Goal: Navigation & Orientation: Find specific page/section

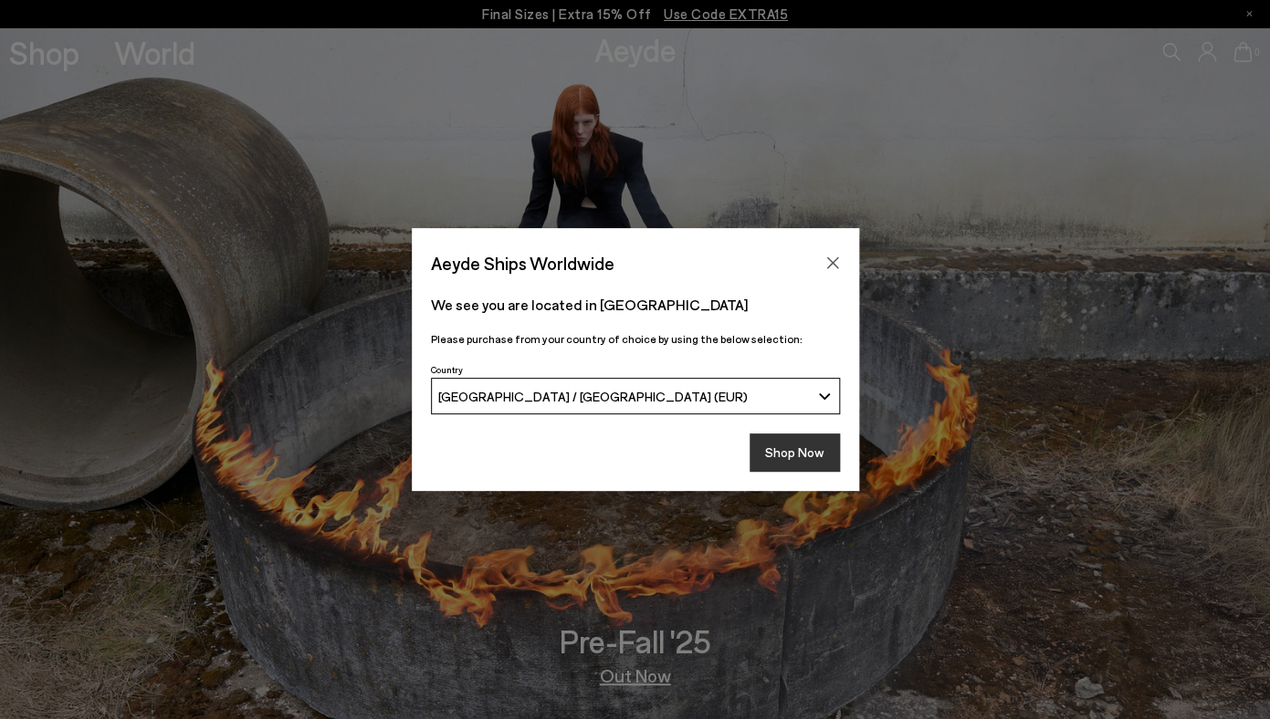
click at [779, 455] on button "Shop Now" at bounding box center [794, 453] width 90 height 38
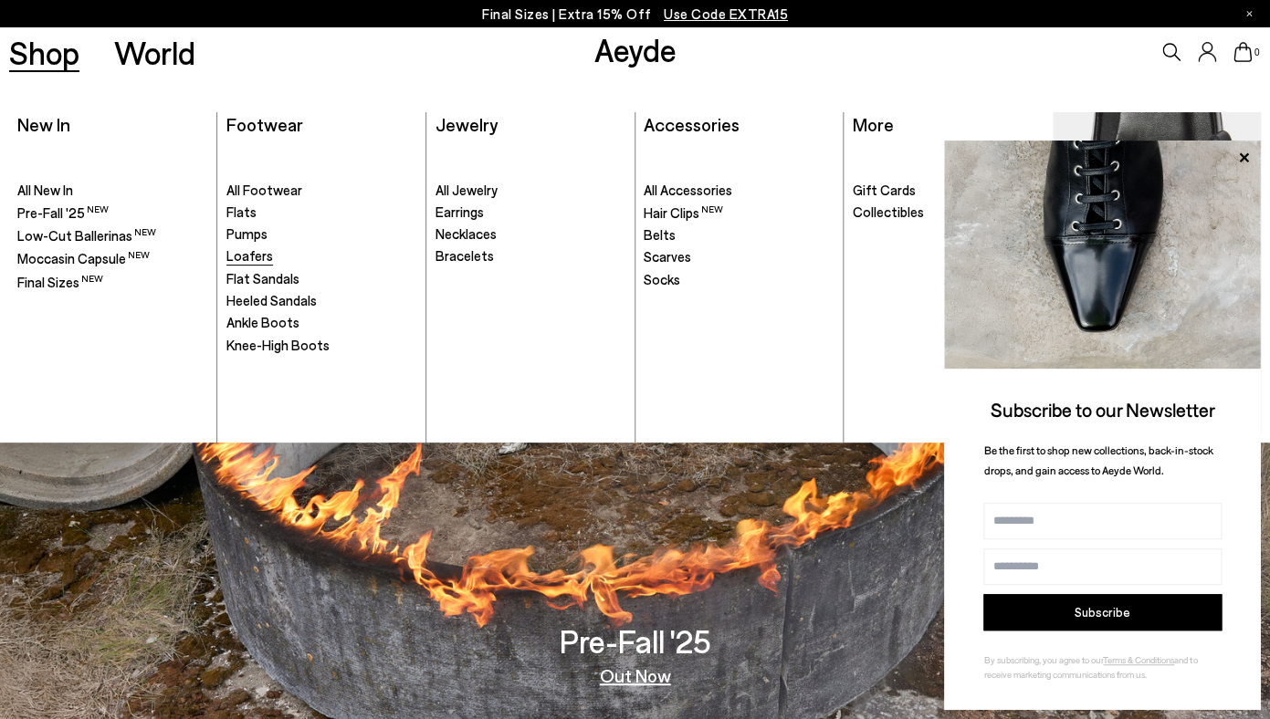
click at [250, 255] on span "Loafers" at bounding box center [249, 255] width 47 height 16
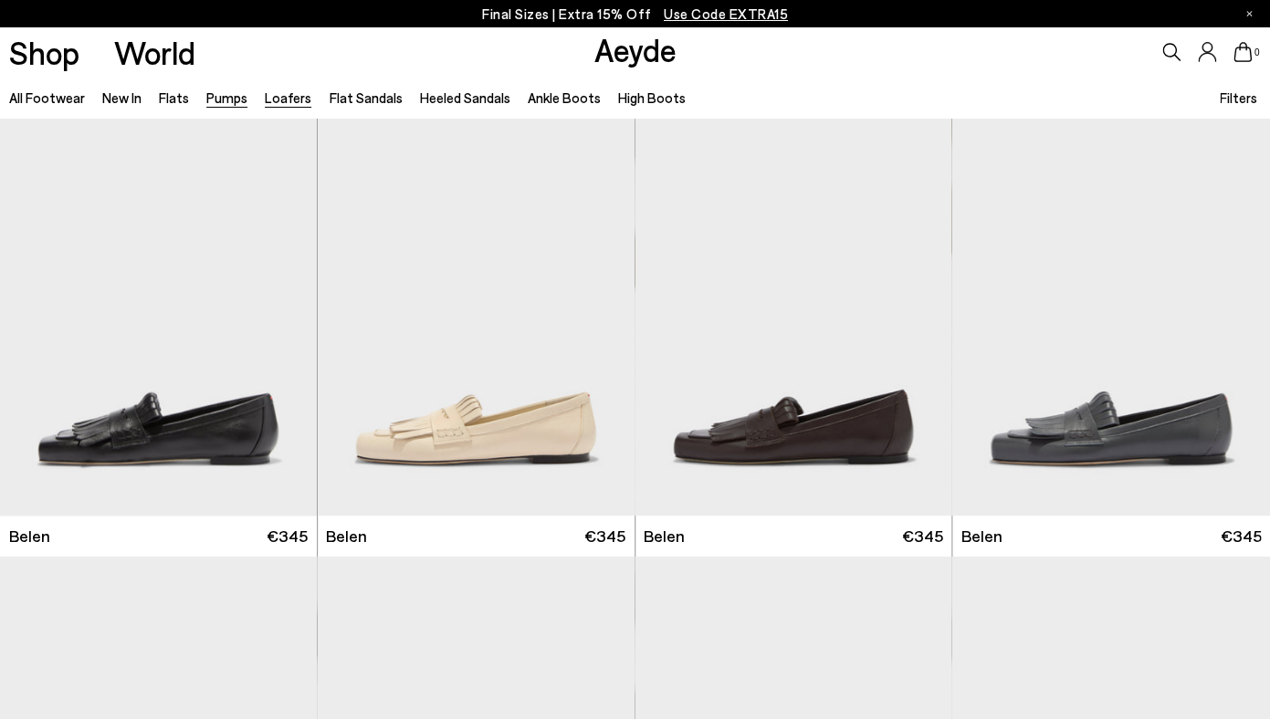
click at [227, 95] on link "Pumps" at bounding box center [226, 97] width 41 height 16
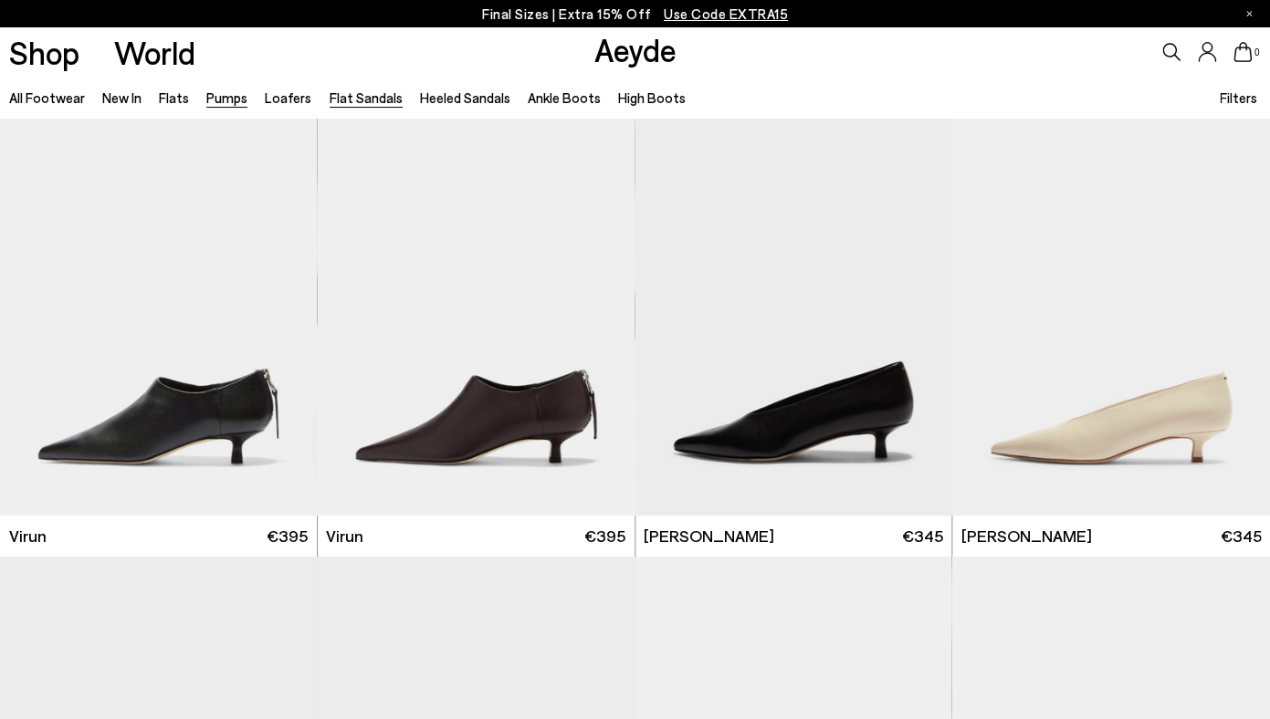
click at [370, 97] on link "Flat Sandals" at bounding box center [365, 97] width 73 height 16
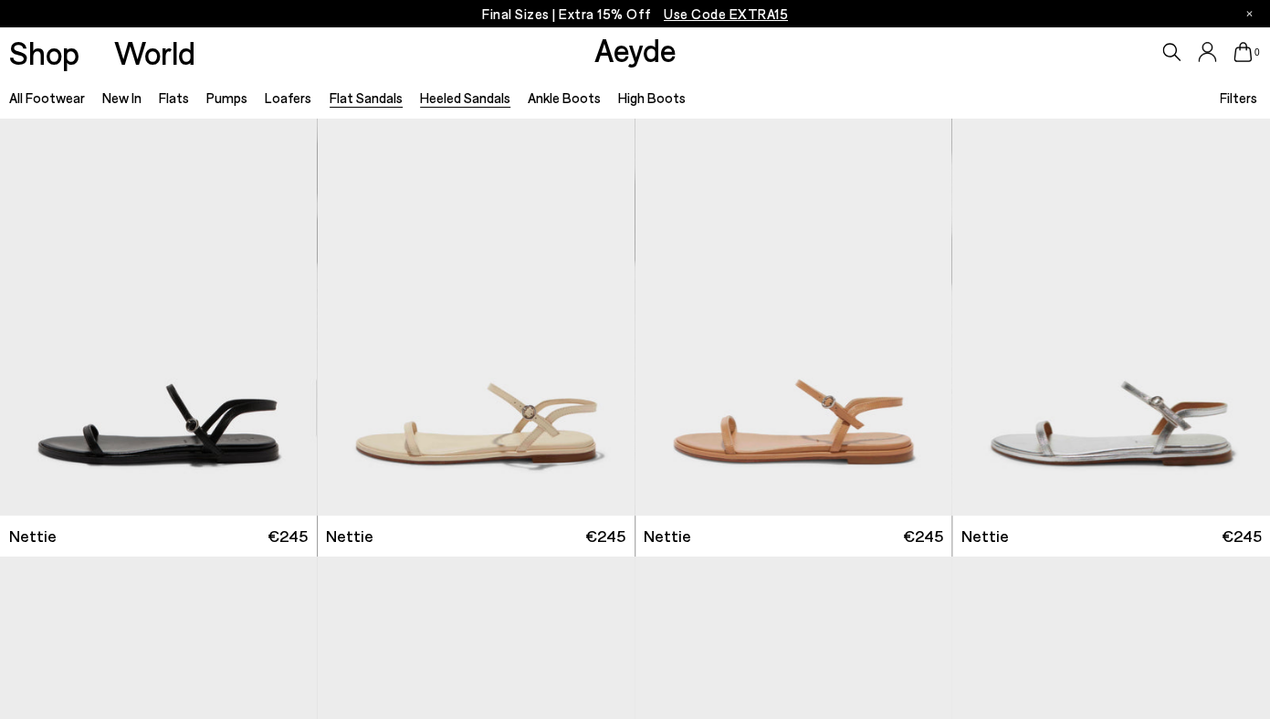
click at [440, 93] on link "Heeled Sandals" at bounding box center [465, 97] width 90 height 16
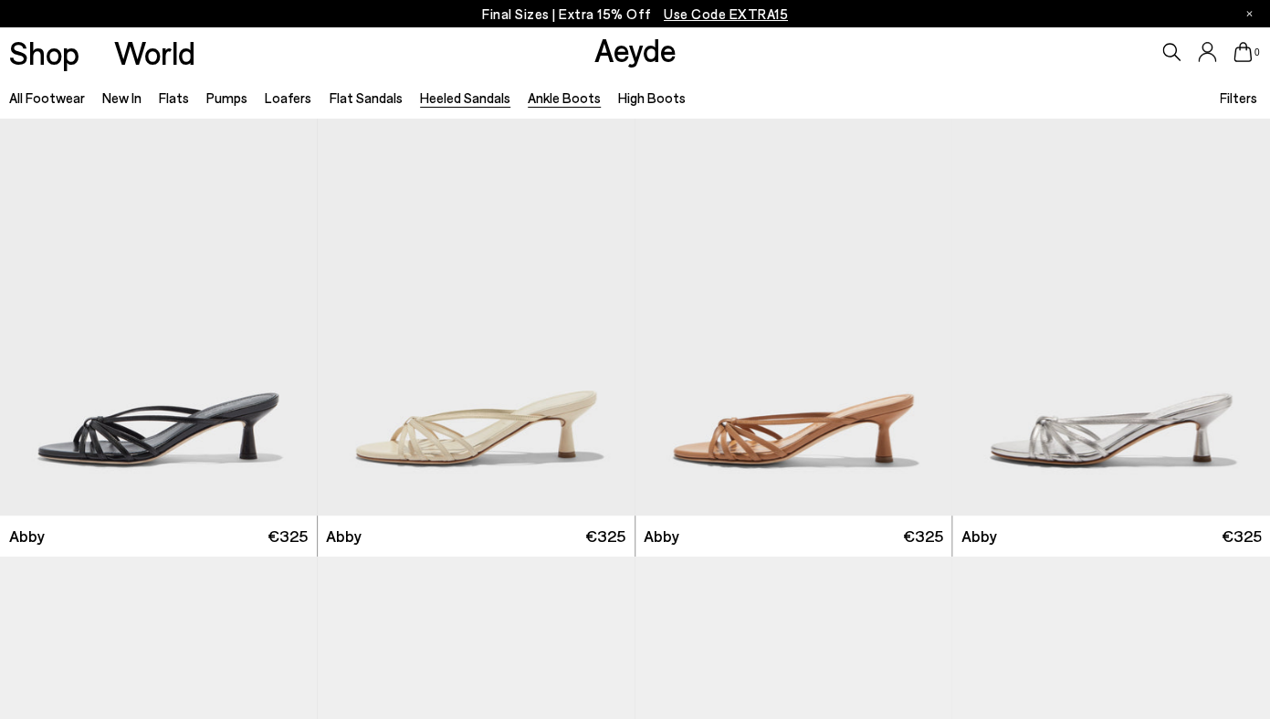
click at [583, 97] on link "Ankle Boots" at bounding box center [564, 97] width 73 height 16
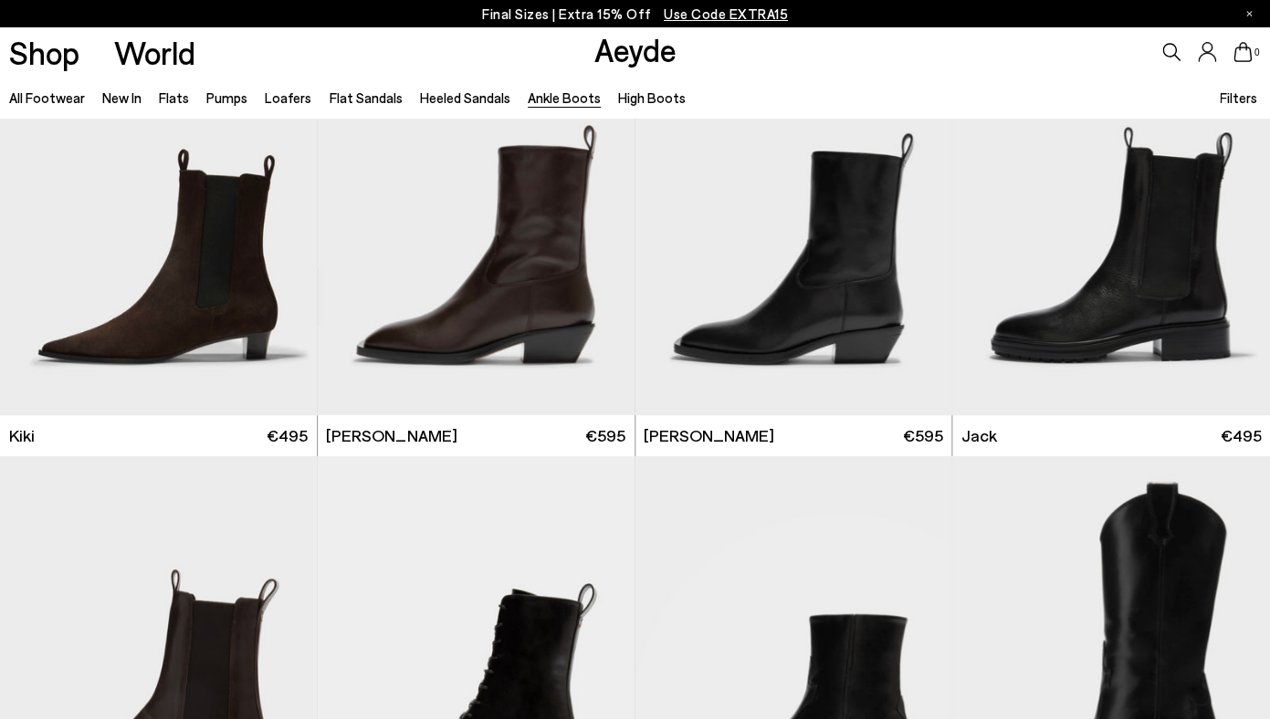
scroll to position [2705, 0]
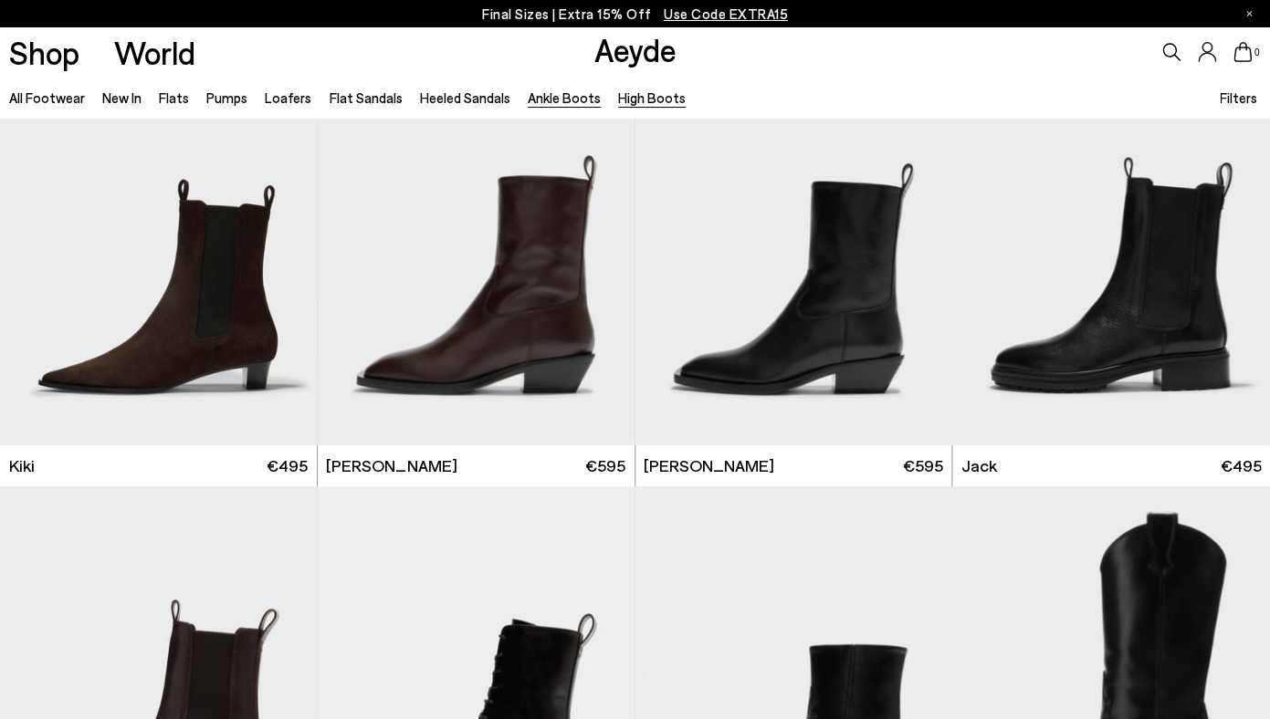
click at [626, 93] on link "High Boots" at bounding box center [652, 97] width 68 height 16
